Goal: Register for event/course

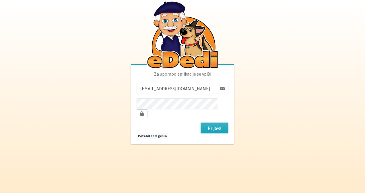
click at [148, 94] on input "sasapozun@gmail.com" at bounding box center [177, 88] width 80 height 11
click at [104, 98] on body "Za uporabo aplikacije se vpiši sasapozun@gmail.com Prijava Pozabil sem geslo" at bounding box center [182, 96] width 365 height 193
click at [208, 123] on button "Prijava" at bounding box center [215, 128] width 28 height 11
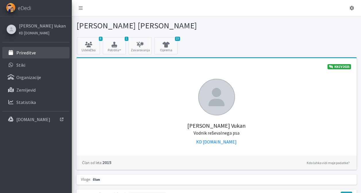
click at [21, 51] on p "Prireditve" at bounding box center [26, 53] width 20 height 6
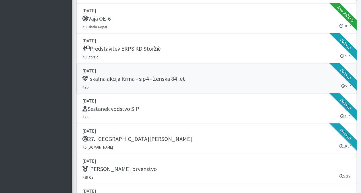
scroll to position [775, 0]
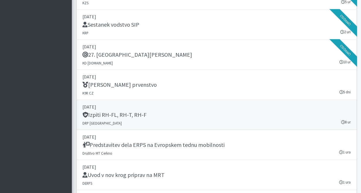
click at [149, 113] on div "Izpiti RH-FL, RH-T, RH-F" at bounding box center [216, 116] width 268 height 8
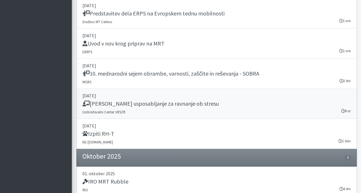
scroll to position [918, 0]
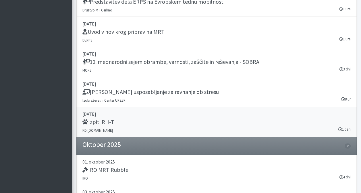
click at [156, 119] on div "Izpiti RH-T" at bounding box center [216, 123] width 268 height 8
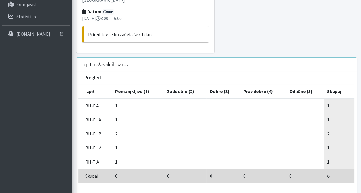
scroll to position [86, 0]
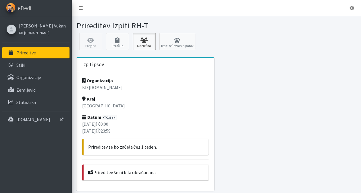
click at [146, 42] on icon at bounding box center [144, 41] width 20 height 6
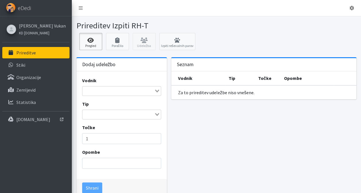
click at [99, 42] on icon at bounding box center [91, 41] width 20 height 6
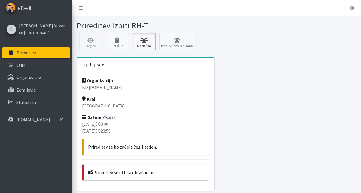
click at [142, 43] on link "Udeležba" at bounding box center [144, 41] width 23 height 17
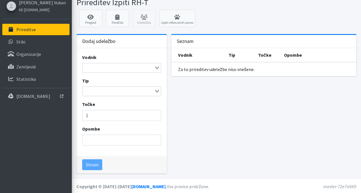
scroll to position [24, 0]
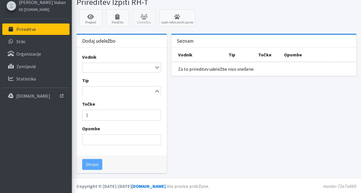
click at [153, 91] on input "Search for option" at bounding box center [118, 91] width 71 height 7
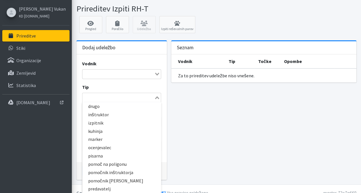
scroll to position [0, 0]
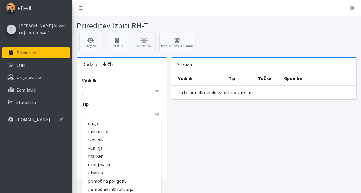
drag, startPoint x: 156, startPoint y: 114, endPoint x: 165, endPoint y: 87, distance: 28.9
click at [156, 114] on icon "Search for option" at bounding box center [157, 114] width 4 height 3
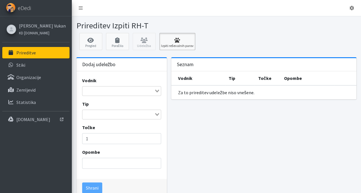
click at [174, 40] on icon at bounding box center [177, 41] width 32 height 6
